Goal: Information Seeking & Learning: Learn about a topic

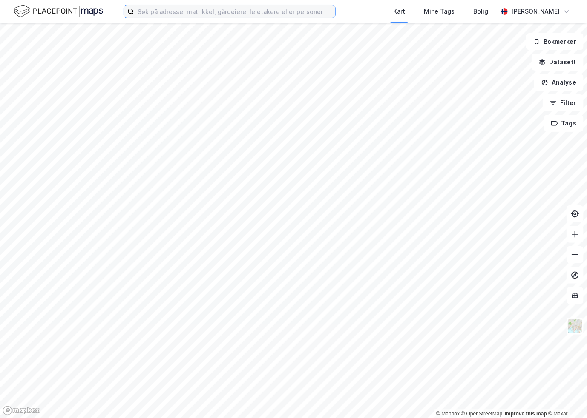
click at [160, 17] on input at bounding box center [234, 11] width 201 height 13
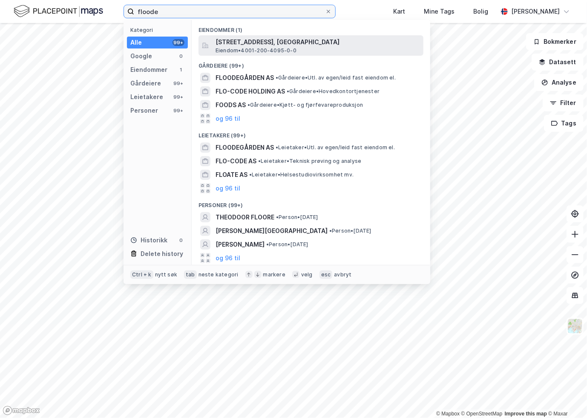
type input "floode"
click at [271, 44] on span "[STREET_ADDRESS], [GEOGRAPHIC_DATA]" at bounding box center [317, 42] width 204 height 10
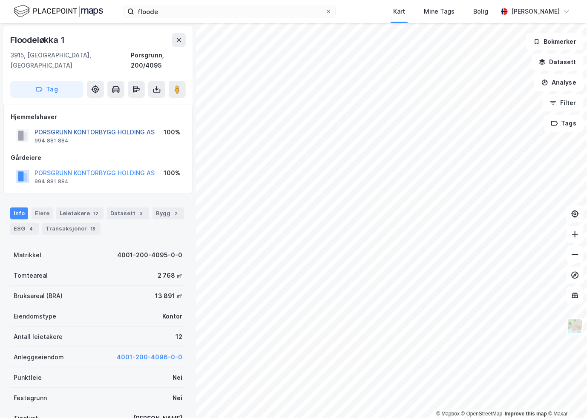
click at [0, 0] on button "PORSGRUNN KONTORBYGG HOLDING AS" at bounding box center [0, 0] width 0 height 0
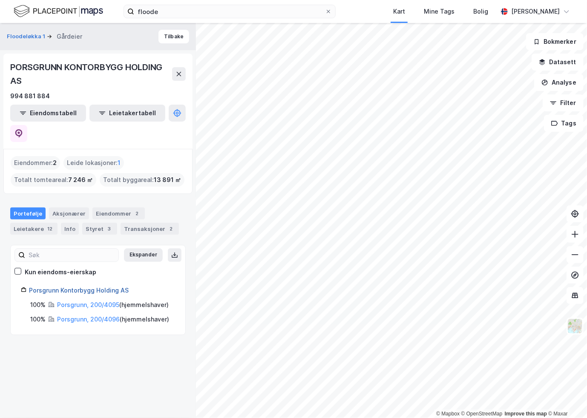
click at [83, 287] on link "Porsgrunn Kontorbygg Holding AS" at bounding box center [79, 290] width 100 height 7
click at [48, 287] on link "Porsgrunn Kontorbygg Holding AS" at bounding box center [79, 290] width 100 height 7
click at [41, 156] on div "Eiendommer : 2" at bounding box center [35, 163] width 49 height 14
click at [118, 208] on div "Eiendommer 2" at bounding box center [118, 214] width 52 height 12
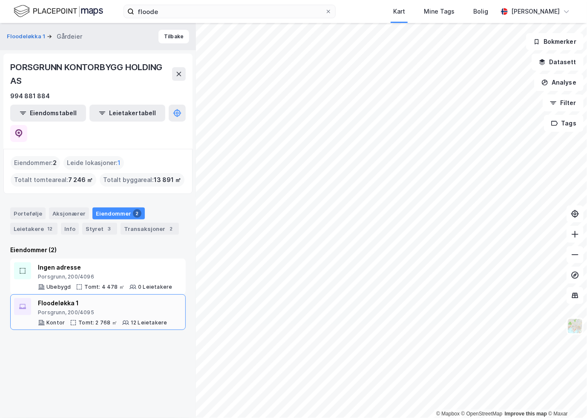
click at [69, 298] on div "Floodeløkka 1" at bounding box center [102, 303] width 129 height 10
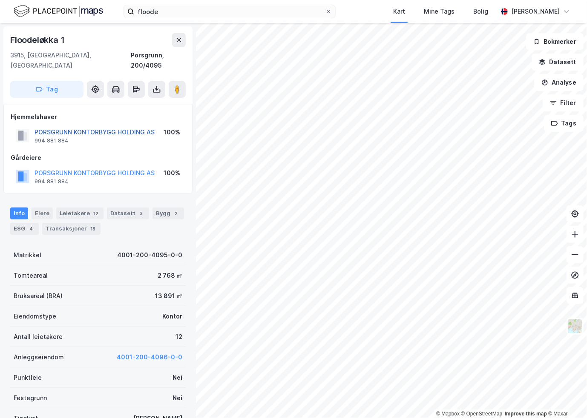
click at [0, 0] on button "PORSGRUNN KONTORBYGG HOLDING AS" at bounding box center [0, 0] width 0 height 0
